Goal: Task Accomplishment & Management: Complete application form

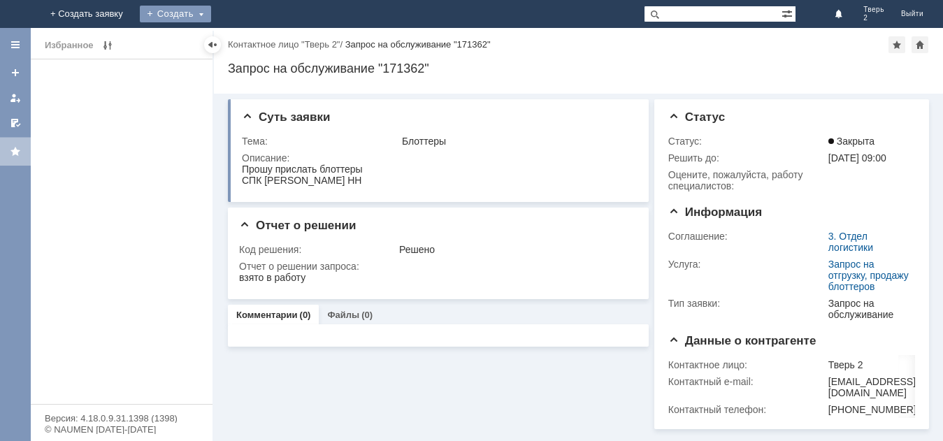
click at [211, 10] on div "Создать" at bounding box center [175, 14] width 71 height 17
drag, startPoint x: 266, startPoint y: 38, endPoint x: 271, endPoint y: 55, distance: 16.6
click at [249, 41] on link "Заявка" at bounding box center [196, 42] width 106 height 17
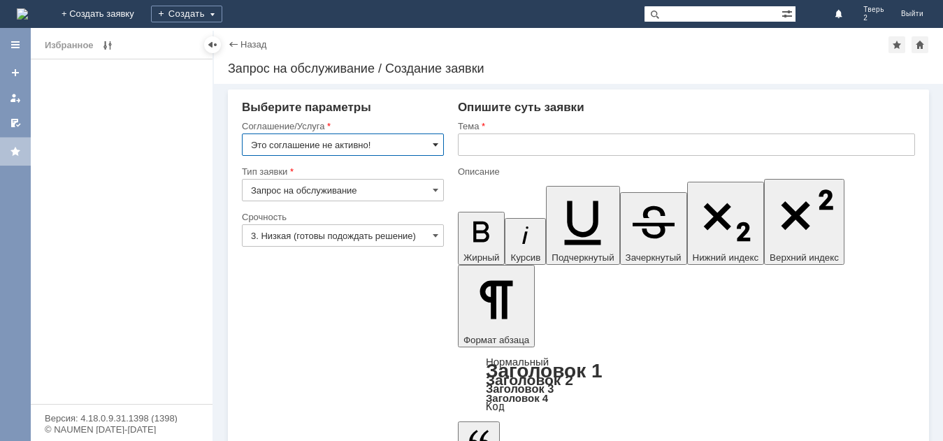
click at [438, 141] on span at bounding box center [436, 144] width 6 height 11
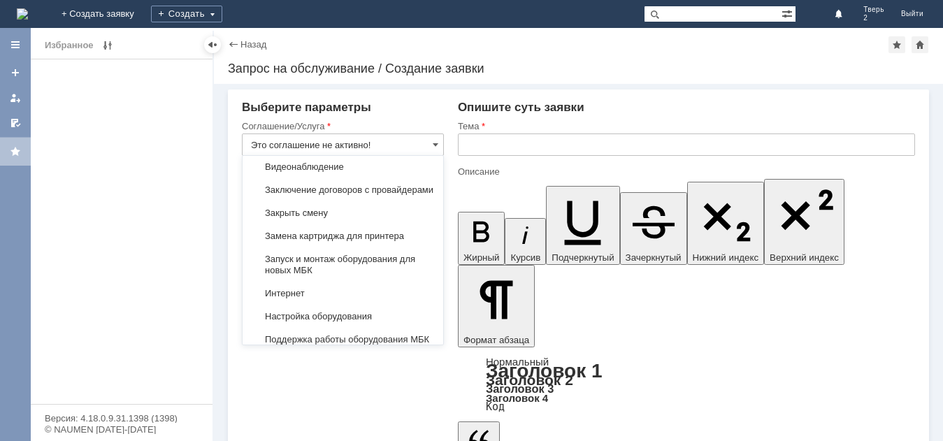
scroll to position [1454, 0]
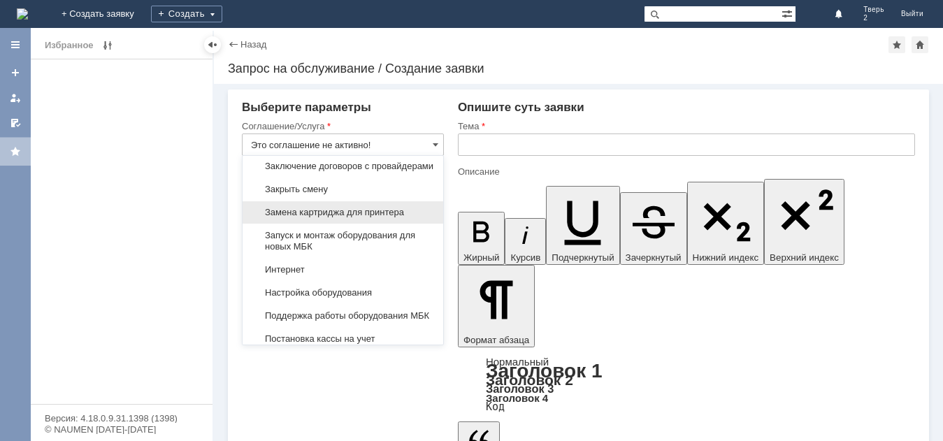
click at [397, 218] on span "Замена картриджа для принтера" at bounding box center [343, 212] width 184 height 11
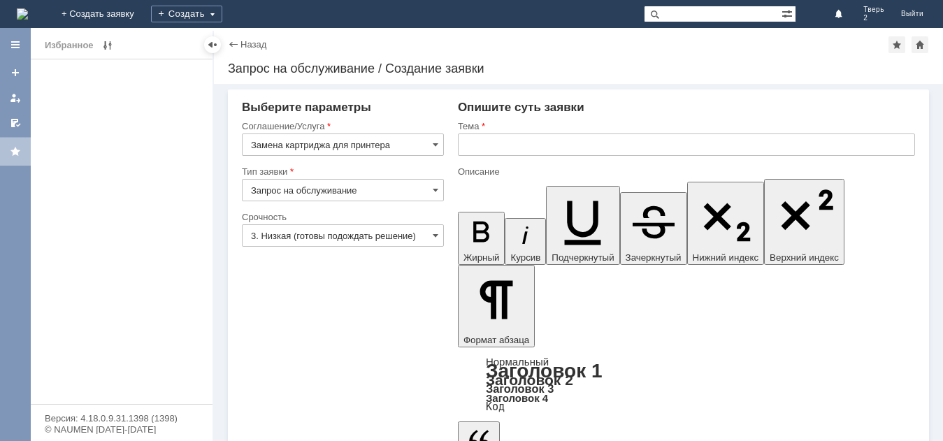
type input "Замена картриджа для принтера"
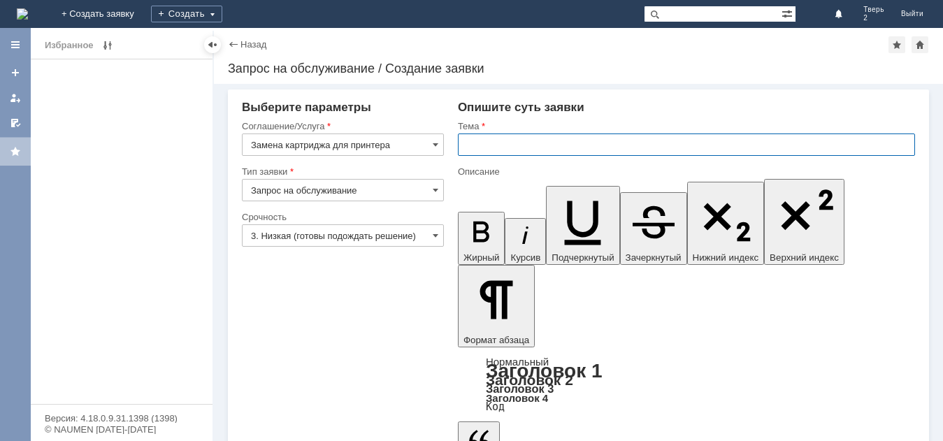
click at [466, 145] on input "text" at bounding box center [686, 145] width 457 height 22
type input "Замена картриджа для пинтера"
